Goal: Check status: Check status

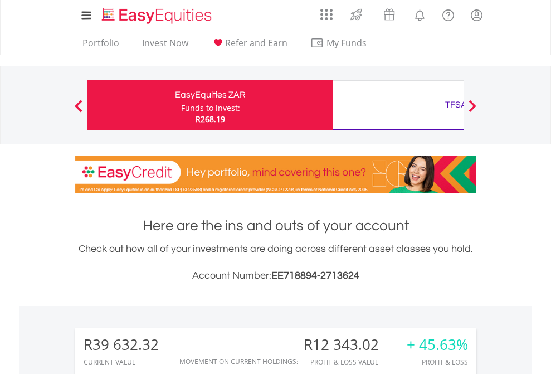
click at [181, 105] on div "Funds to invest:" at bounding box center [210, 108] width 59 height 11
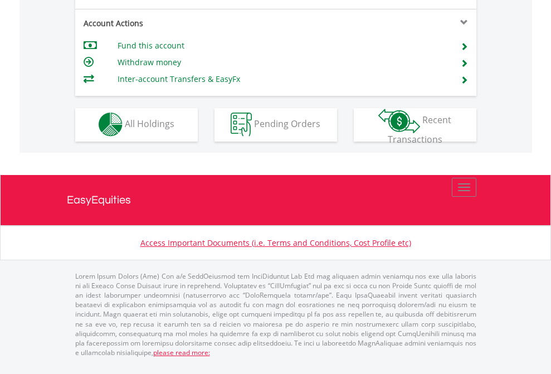
scroll to position [1042, 0]
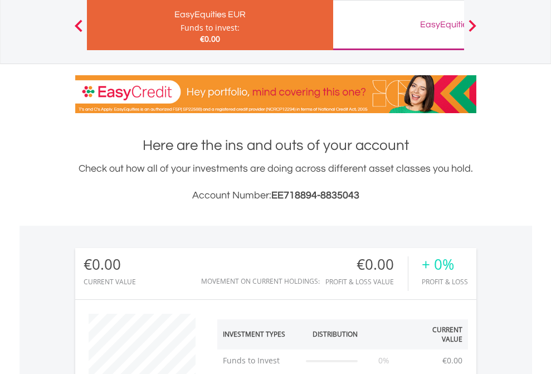
click at [398, 25] on div "EasyEquities GBP" at bounding box center [456, 25] width 232 height 16
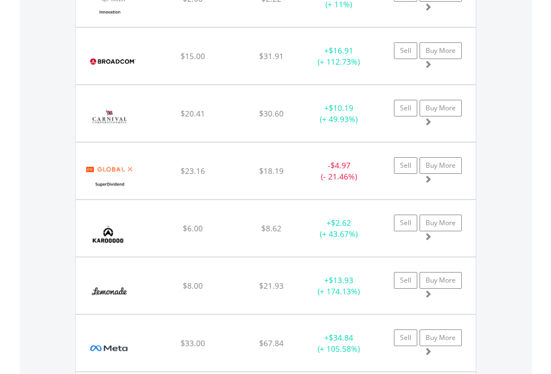
scroll to position [107, 175]
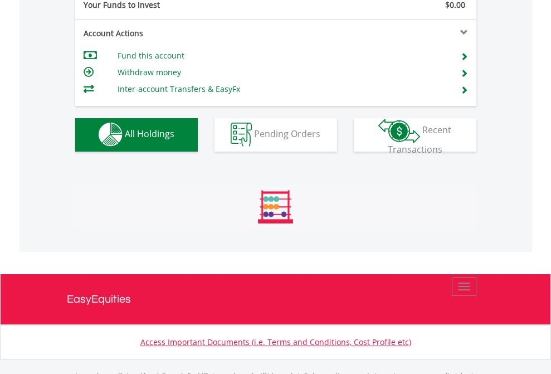
scroll to position [1103, 0]
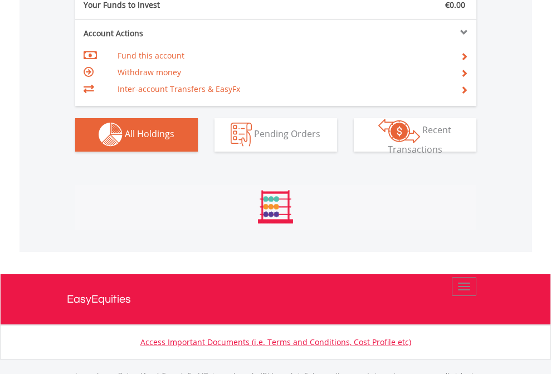
scroll to position [1103, 0]
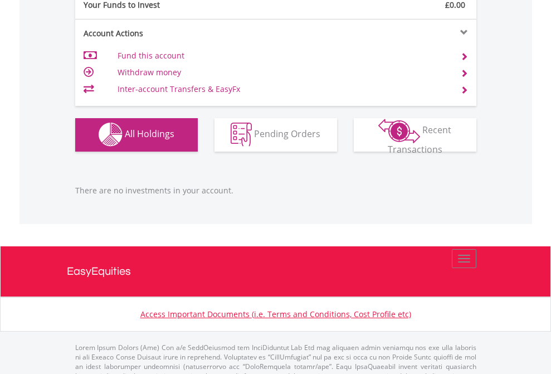
scroll to position [1103, 0]
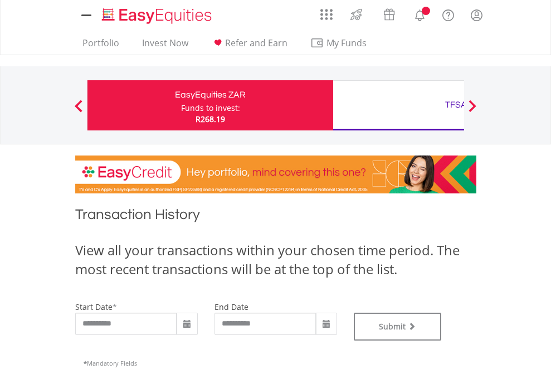
type input "**********"
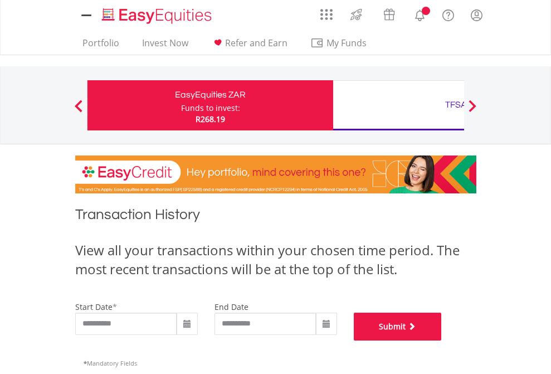
click at [442, 340] on button "Submit" at bounding box center [398, 327] width 88 height 28
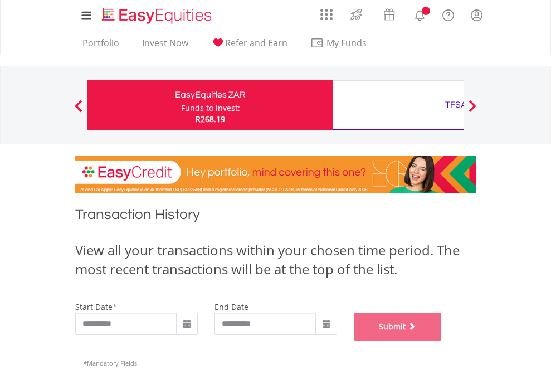
scroll to position [452, 0]
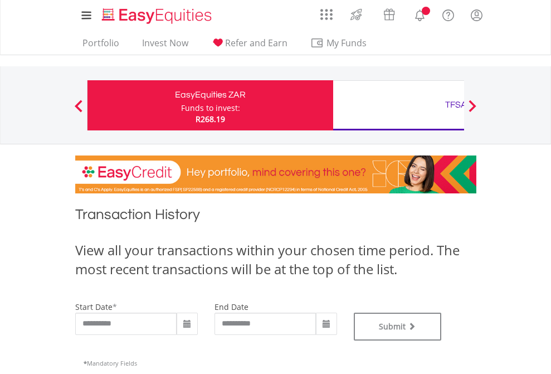
click at [398, 105] on div "TFSA" at bounding box center [456, 105] width 232 height 16
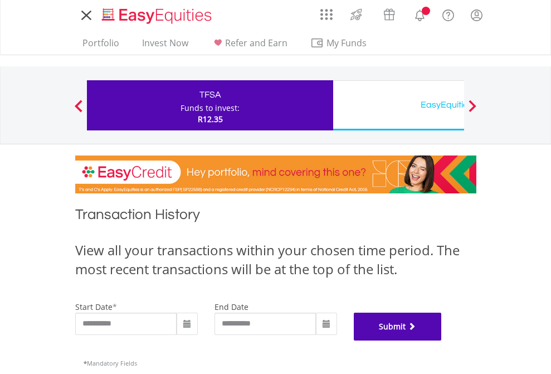
click at [442, 340] on button "Submit" at bounding box center [398, 327] width 88 height 28
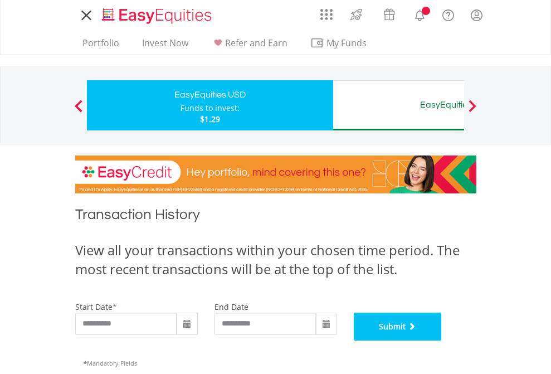
click at [442, 340] on button "Submit" at bounding box center [398, 327] width 88 height 28
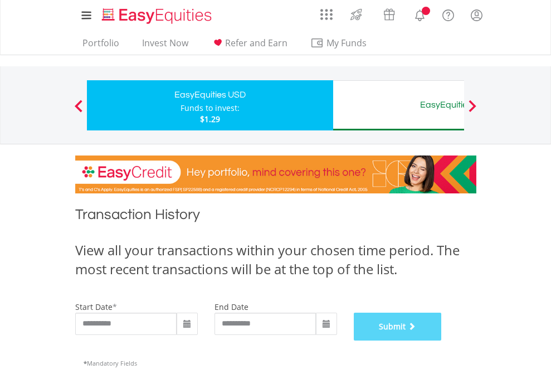
scroll to position [452, 0]
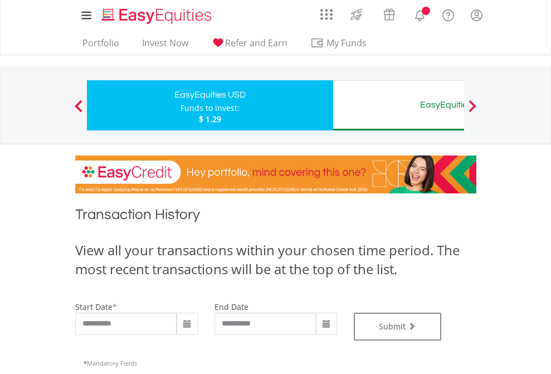
click at [398, 105] on div "EasyEquities AUD" at bounding box center [456, 105] width 232 height 16
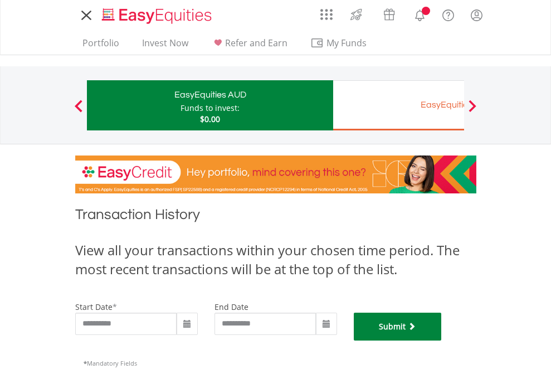
click at [442, 340] on button "Submit" at bounding box center [398, 327] width 88 height 28
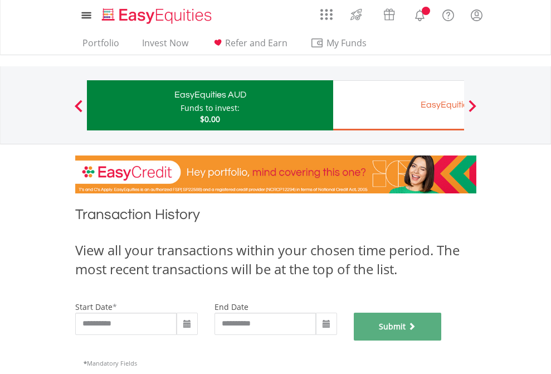
scroll to position [452, 0]
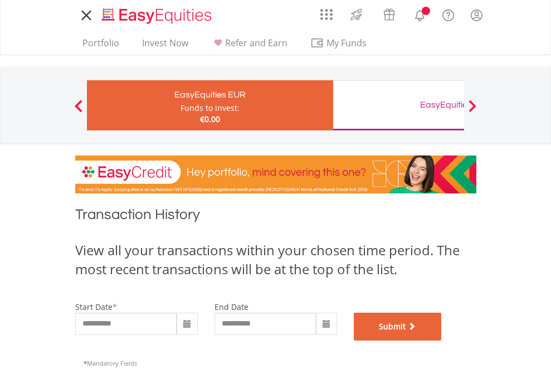
click at [442, 340] on button "Submit" at bounding box center [398, 327] width 88 height 28
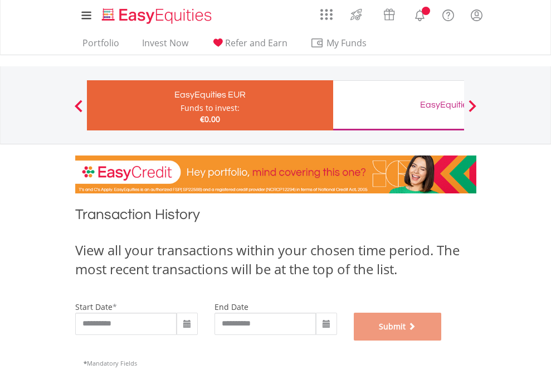
scroll to position [452, 0]
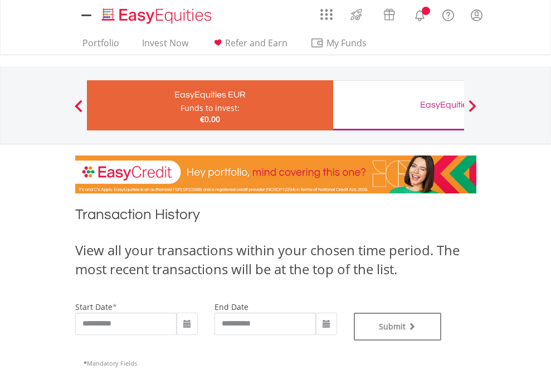
click at [398, 105] on div "EasyEquities GBP" at bounding box center [456, 105] width 232 height 16
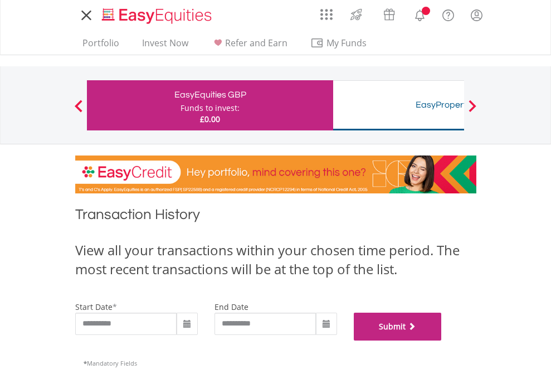
click at [442, 340] on button "Submit" at bounding box center [398, 327] width 88 height 28
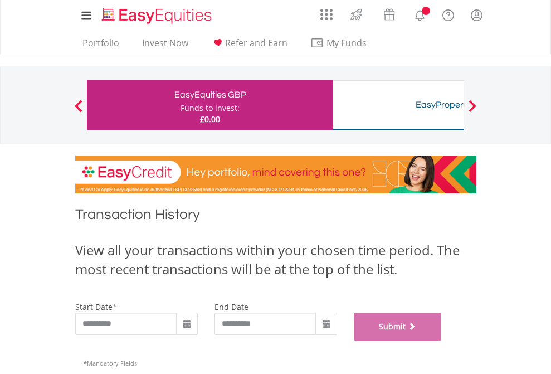
scroll to position [452, 0]
